Goal: Transaction & Acquisition: Book appointment/travel/reservation

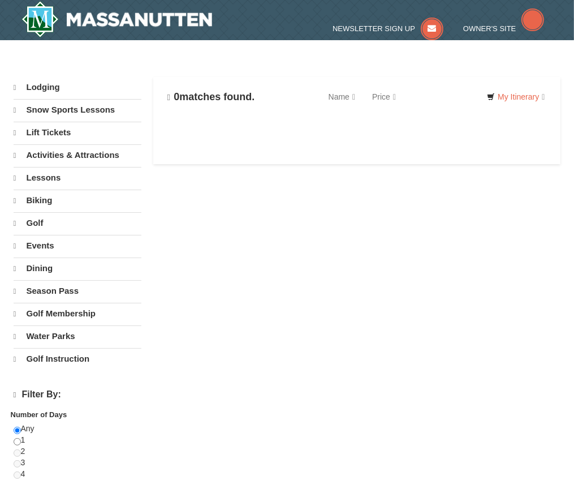
select select "9"
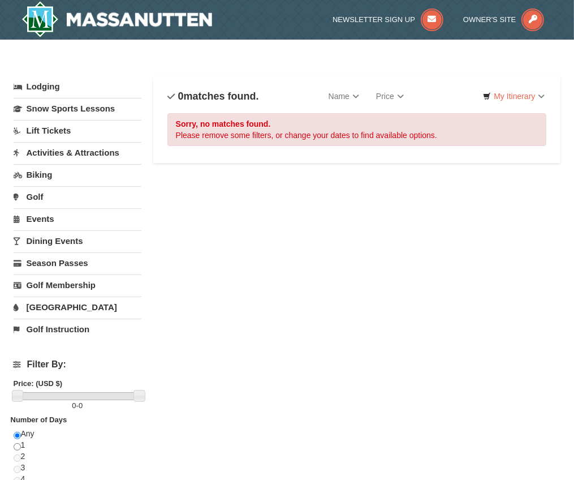
click at [39, 176] on link "Biking" at bounding box center [78, 174] width 128 height 21
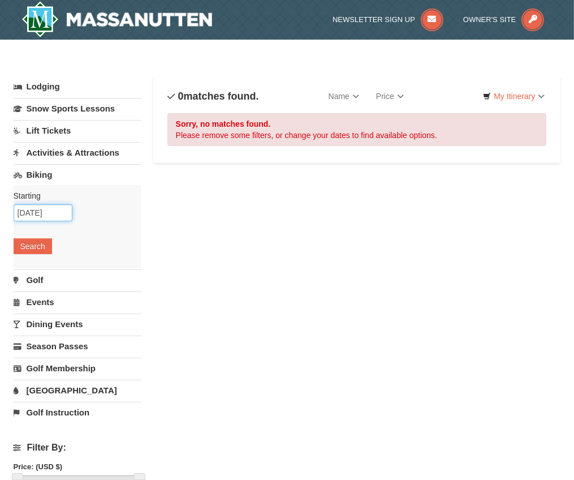
click at [58, 212] on input "[DATE]" at bounding box center [43, 212] width 59 height 17
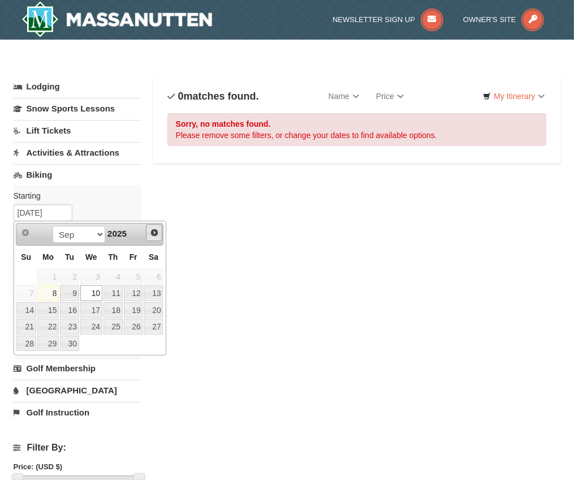
click at [156, 233] on span "Next" at bounding box center [154, 232] width 9 height 9
click at [157, 280] on link "4" at bounding box center [153, 277] width 19 height 16
type input "[DATE]"
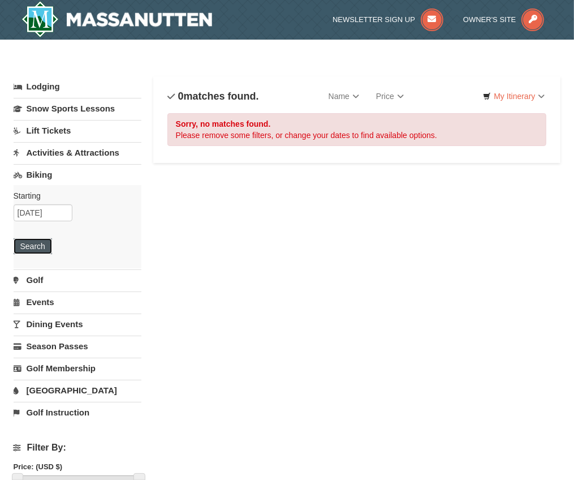
click at [25, 245] on button "Search" at bounding box center [33, 246] width 38 height 16
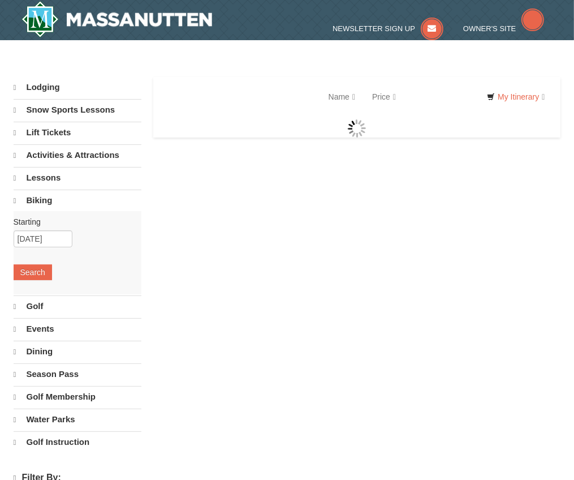
select select "9"
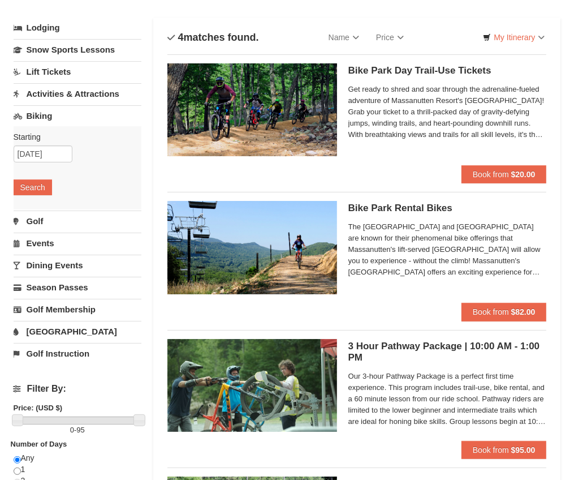
scroll to position [59, 0]
